Goal: Find specific page/section: Find specific page/section

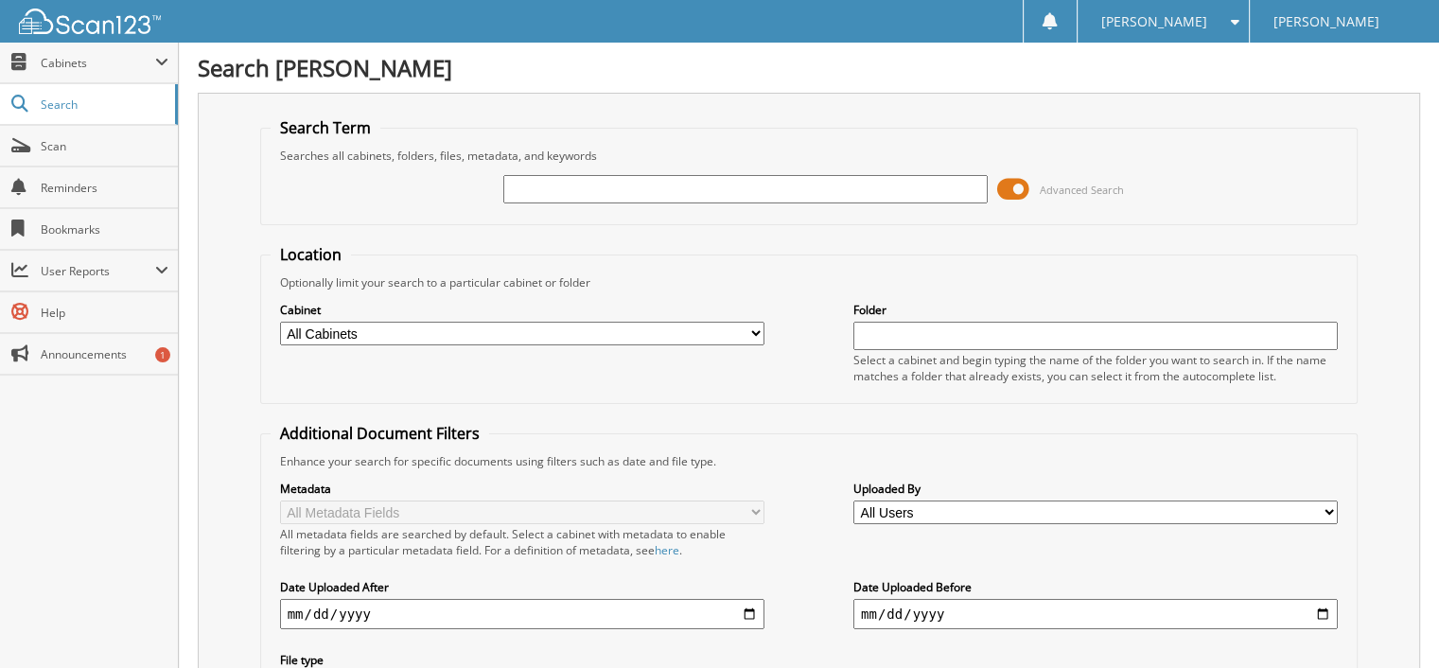
click at [704, 201] on input "text" at bounding box center [745, 189] width 484 height 28
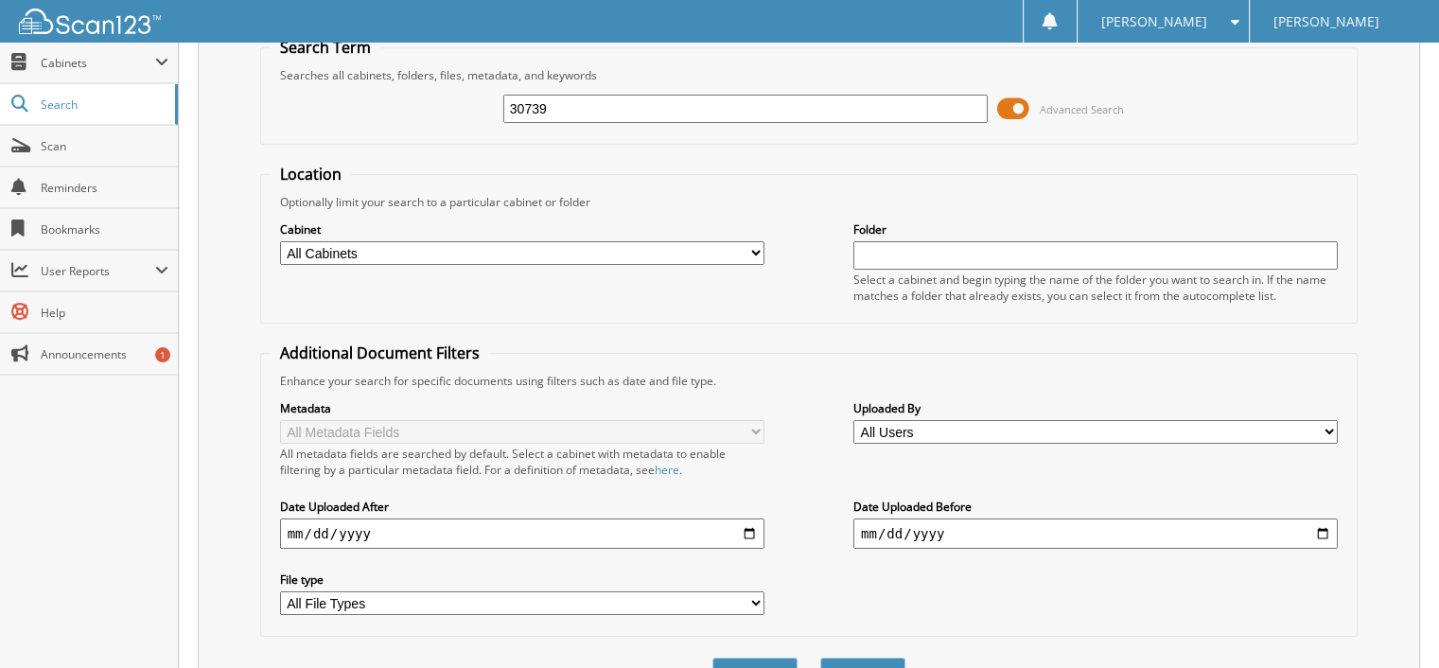
scroll to position [174, 0]
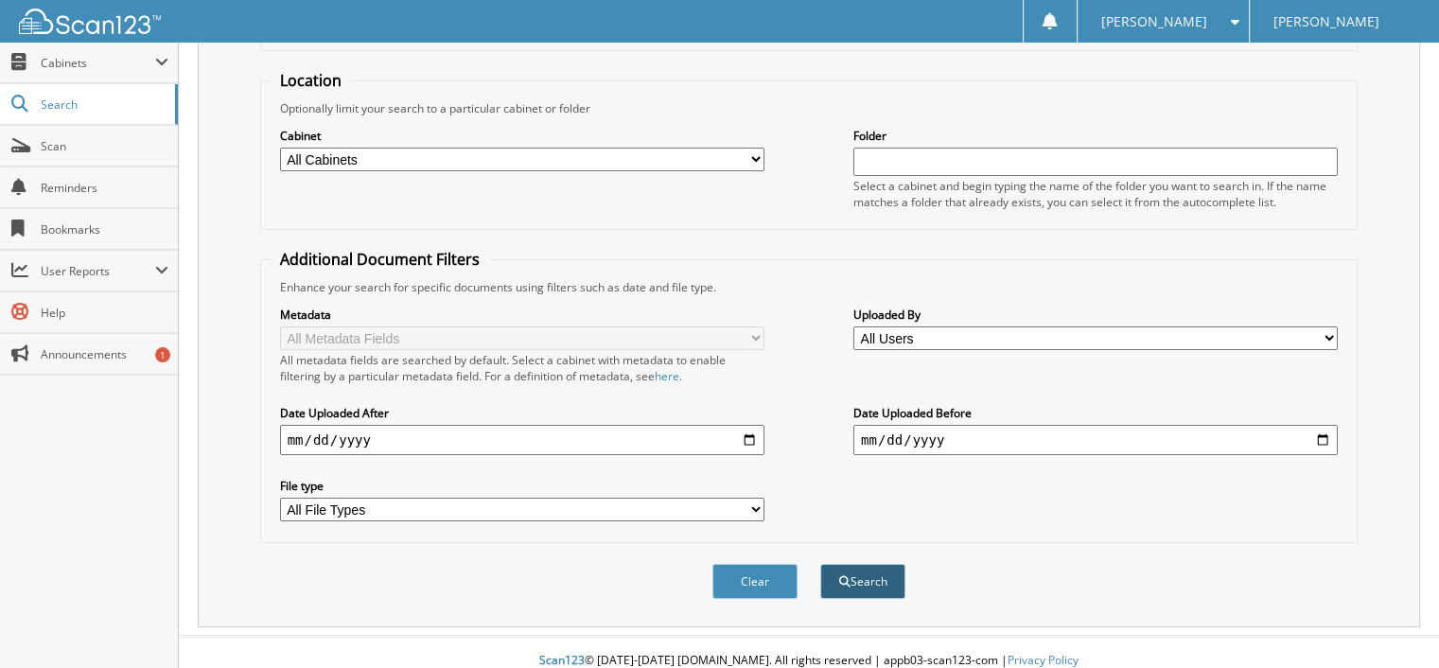
type input "30739"
click at [889, 569] on button "Search" at bounding box center [862, 581] width 85 height 35
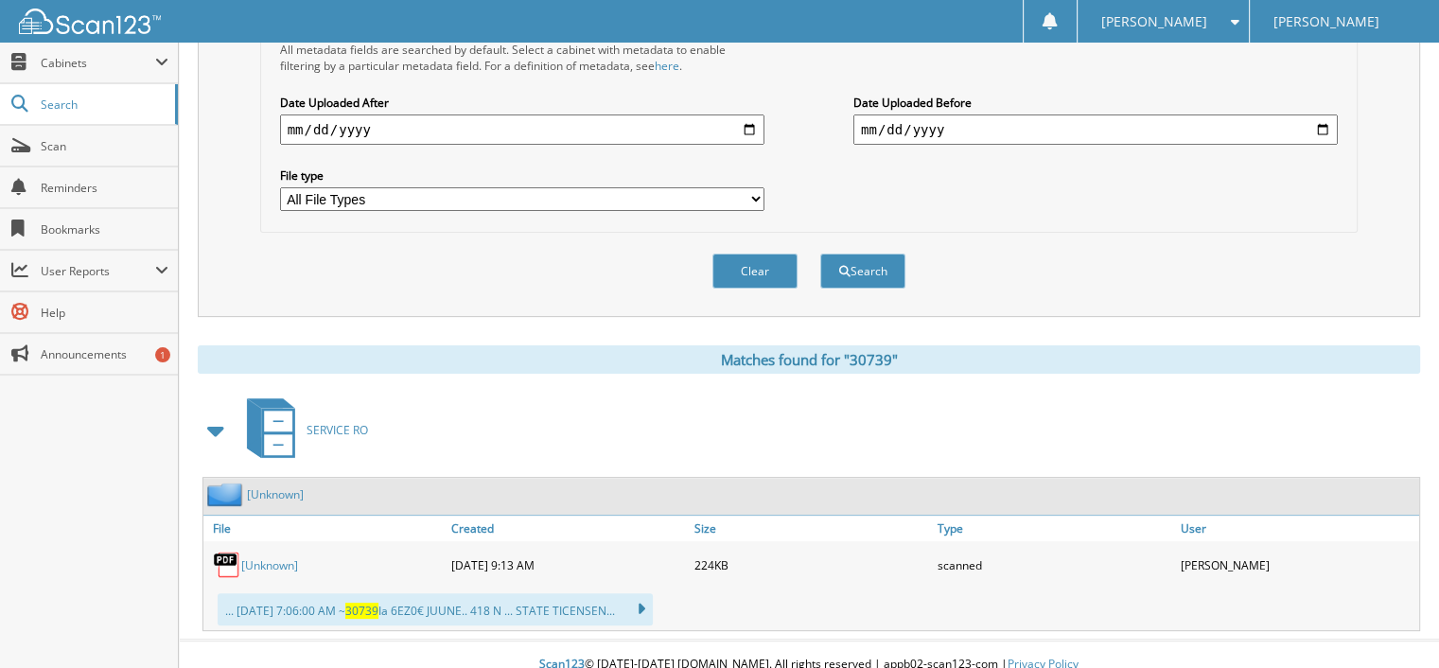
click at [265, 557] on link "[Unknown]" at bounding box center [269, 565] width 57 height 16
click at [744, 254] on button "Clear" at bounding box center [754, 271] width 85 height 35
